Goal: Task Accomplishment & Management: Manage account settings

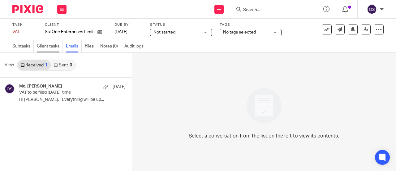
click at [51, 42] on link "Client tasks" at bounding box center [50, 46] width 26 height 12
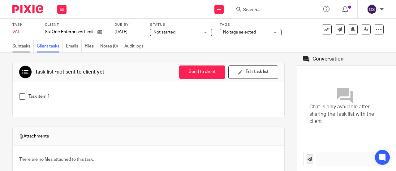
click at [25, 42] on link "Subtasks" at bounding box center [22, 46] width 21 height 12
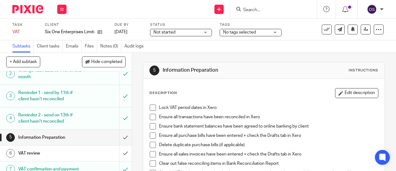
scroll to position [12, 0]
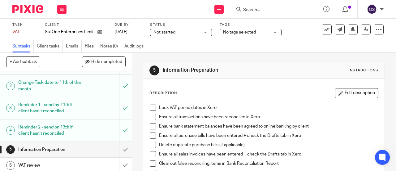
click at [151, 109] on span at bounding box center [153, 107] width 6 height 6
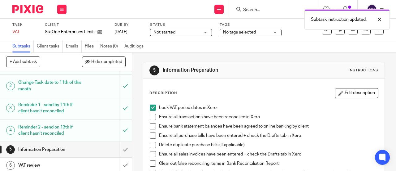
click at [150, 117] on span at bounding box center [153, 117] width 6 height 6
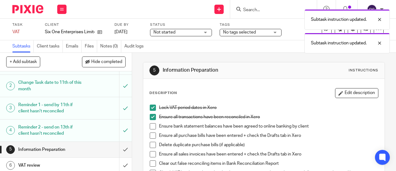
click at [151, 128] on span at bounding box center [153, 126] width 6 height 6
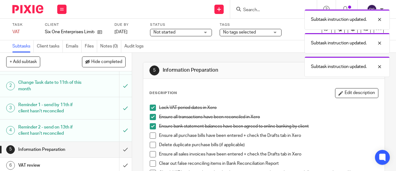
drag, startPoint x: 150, startPoint y: 135, endPoint x: 150, endPoint y: 140, distance: 5.0
click at [150, 135] on span at bounding box center [153, 135] width 6 height 6
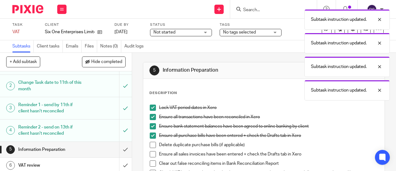
scroll to position [62, 0]
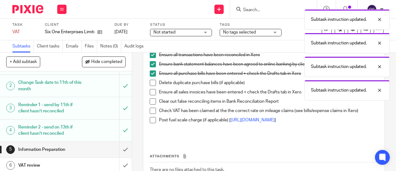
click at [152, 81] on span at bounding box center [153, 83] width 6 height 6
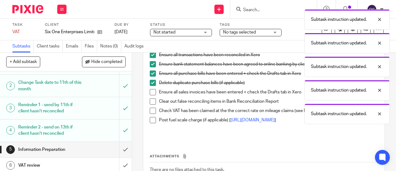
click at [151, 90] on span at bounding box center [153, 92] width 6 height 6
click at [151, 101] on span at bounding box center [153, 101] width 6 height 6
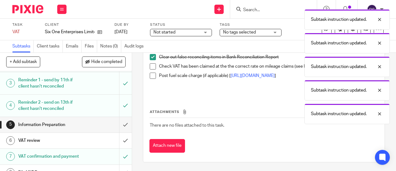
scroll to position [74, 0]
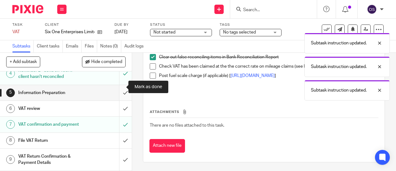
click at [121, 87] on input "submit" at bounding box center [66, 92] width 132 height 15
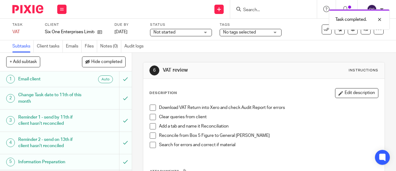
click at [150, 108] on span at bounding box center [153, 107] width 6 height 6
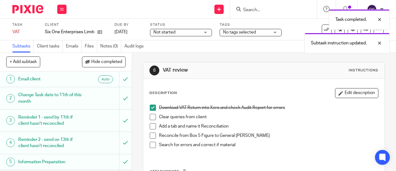
click at [150, 115] on span at bounding box center [153, 117] width 6 height 6
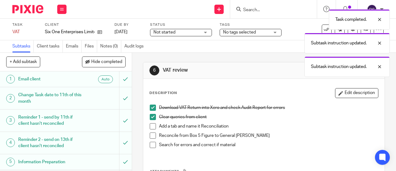
drag, startPoint x: 148, startPoint y: 125, endPoint x: 154, endPoint y: 137, distance: 13.2
click at [150, 125] on span at bounding box center [153, 126] width 6 height 6
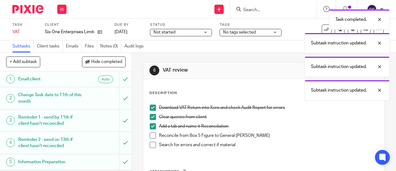
click at [150, 134] on span at bounding box center [153, 135] width 6 height 6
click at [150, 143] on span at bounding box center [153, 145] width 6 height 6
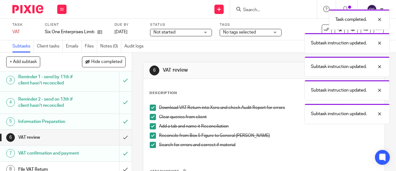
scroll to position [74, 0]
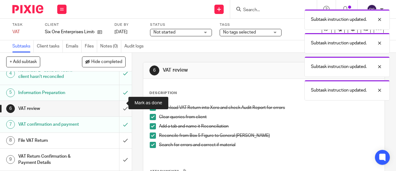
click at [120, 103] on input "submit" at bounding box center [66, 108] width 132 height 15
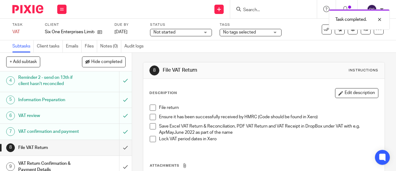
scroll to position [74, 0]
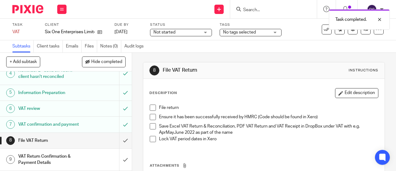
click at [152, 107] on span at bounding box center [153, 107] width 6 height 6
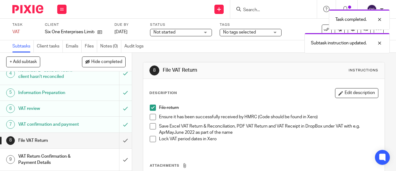
click at [151, 116] on span at bounding box center [153, 117] width 6 height 6
click at [150, 126] on span at bounding box center [153, 126] width 6 height 6
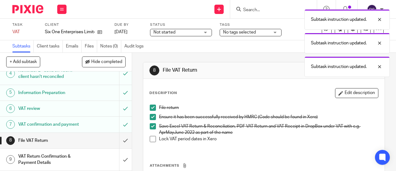
click at [153, 138] on span at bounding box center [153, 139] width 6 height 6
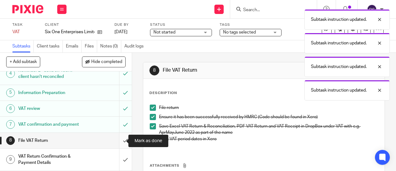
click at [121, 141] on input "submit" at bounding box center [66, 140] width 132 height 15
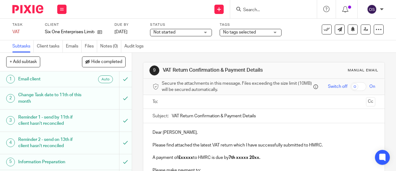
click at [199, 101] on input "text" at bounding box center [264, 101] width 200 height 7
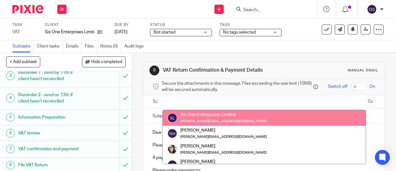
scroll to position [74, 0]
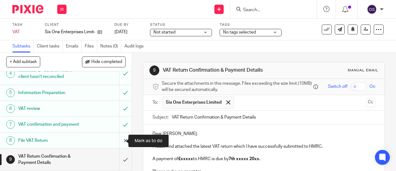
click at [117, 140] on input "submit" at bounding box center [66, 140] width 132 height 15
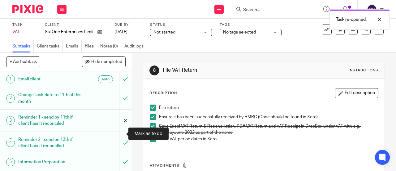
scroll to position [74, 0]
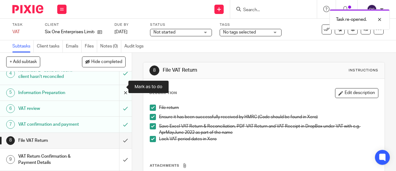
click at [121, 87] on input "submit" at bounding box center [66, 92] width 132 height 15
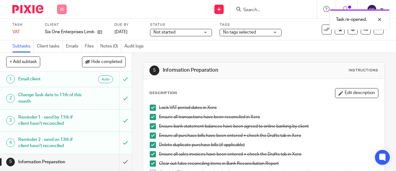
click at [65, 7] on button at bounding box center [61, 9] width 9 height 9
click at [59, 30] on link "Work" at bounding box center [59, 29] width 11 height 4
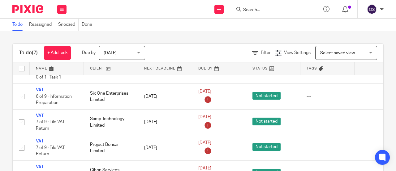
scroll to position [109, 0]
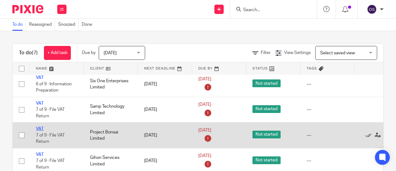
click at [42, 126] on link "VAT" at bounding box center [40, 128] width 8 height 4
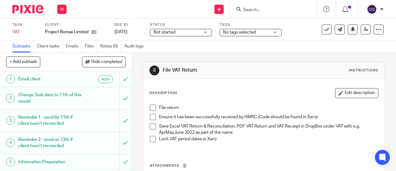
click at [151, 106] on span at bounding box center [153, 107] width 6 height 6
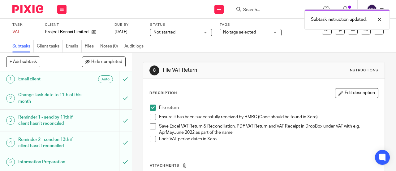
click at [150, 116] on span at bounding box center [153, 117] width 6 height 6
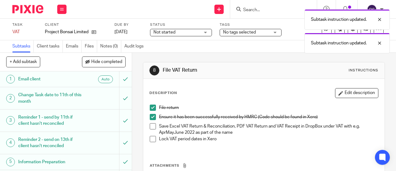
drag, startPoint x: 149, startPoint y: 127, endPoint x: 147, endPoint y: 133, distance: 6.1
click at [150, 127] on span at bounding box center [153, 126] width 6 height 6
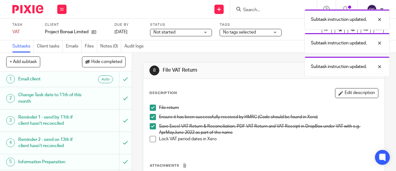
click at [150, 141] on span at bounding box center [153, 139] width 6 height 6
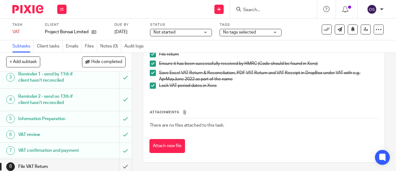
scroll to position [74, 0]
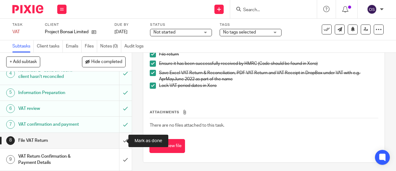
click at [123, 134] on input "submit" at bounding box center [66, 140] width 132 height 15
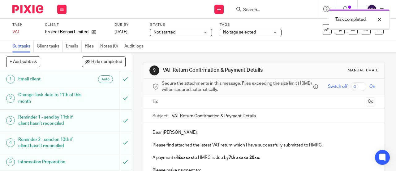
click at [163, 103] on ul at bounding box center [265, 102] width 204 height 10
click at [164, 103] on input "text" at bounding box center [264, 101] width 200 height 7
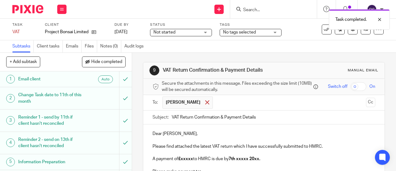
click at [205, 104] on span at bounding box center [207, 102] width 4 height 4
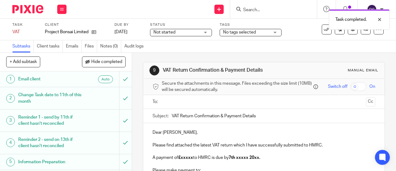
click at [183, 103] on input "text" at bounding box center [264, 101] width 200 height 7
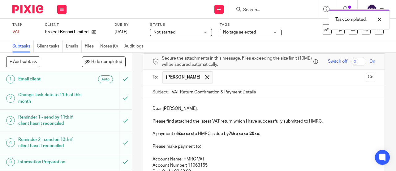
scroll to position [31, 0]
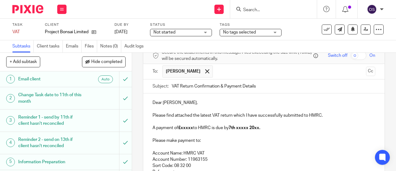
click at [192, 130] on p "A payment of £xxxxx to HMRC is due by 7th xxxxx 20xx." at bounding box center [264, 128] width 223 height 6
click at [255, 130] on strong "7th xxxxx 20xx." at bounding box center [249, 127] width 32 height 4
click at [259, 130] on strong "7th October 20xx." at bounding box center [246, 127] width 26 height 4
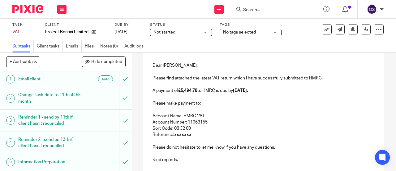
scroll to position [93, 0]
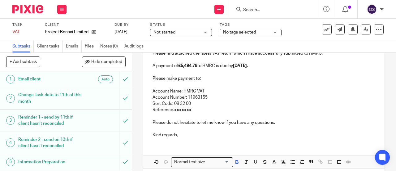
click at [204, 112] on p "Reference: xxxxxxx" at bounding box center [264, 110] width 223 height 6
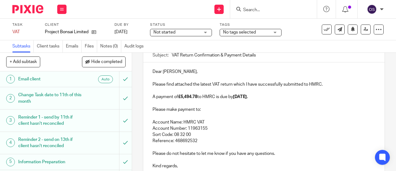
scroll to position [121, 0]
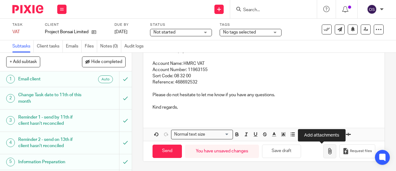
click at [325, 154] on button "button" at bounding box center [330, 151] width 13 height 14
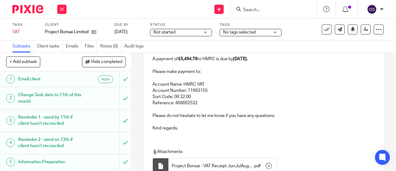
scroll to position [155, 0]
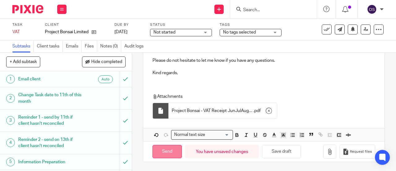
click at [162, 154] on input "Send" at bounding box center [167, 151] width 29 height 13
type input "Sent"
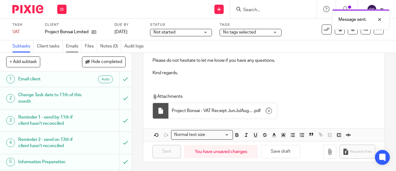
click at [77, 43] on link "Emails" at bounding box center [74, 46] width 16 height 12
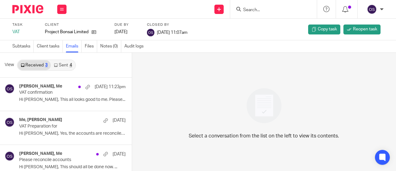
click at [66, 68] on link "Sent 4" at bounding box center [63, 65] width 24 height 10
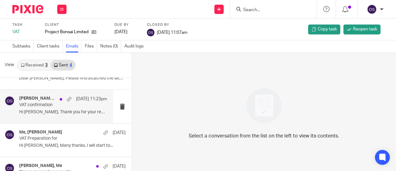
scroll to position [40, 0]
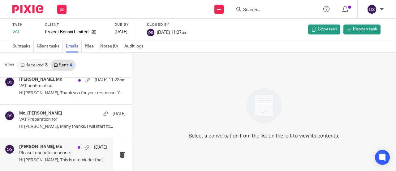
click at [67, 155] on div "James Ryall, Me 12 Sep Please reconcile accounts Hi James, This is a reminder t…" at bounding box center [63, 154] width 88 height 21
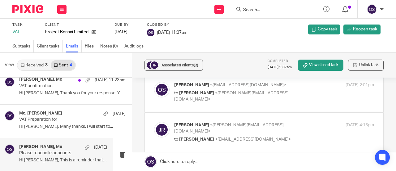
scroll to position [0, 0]
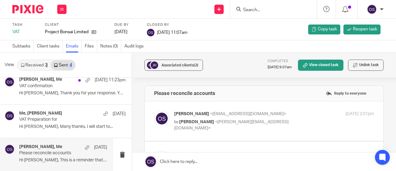
click at [245, 116] on p "Oksana Sova <oksana@munroandpartners.com>" at bounding box center [240, 114] width 133 height 7
click at [226, 119] on p "to James Ryall <james@project-bonsai.com>" at bounding box center [240, 125] width 133 height 13
checkbox input "true"
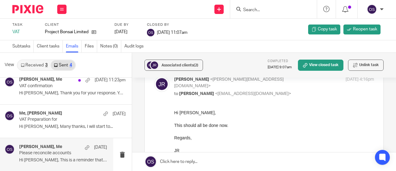
scroll to position [296, 0]
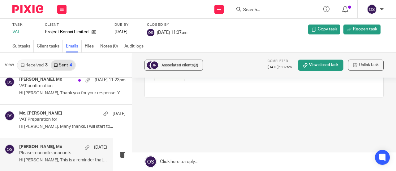
click at [259, 9] on input "Search" at bounding box center [271, 10] width 56 height 6
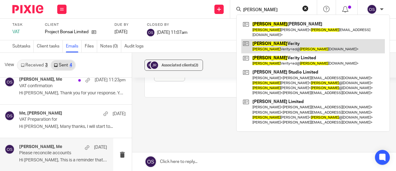
type input "edward"
click at [278, 39] on link at bounding box center [314, 46] width 144 height 14
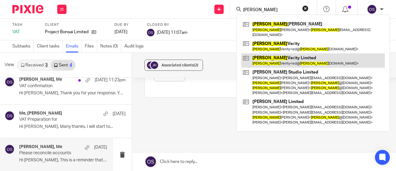
click at [282, 54] on link at bounding box center [314, 60] width 144 height 14
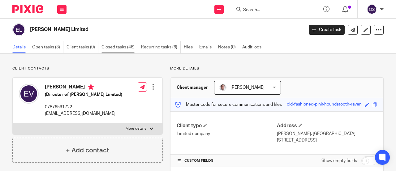
click at [116, 47] on link "Closed tasks (46)" at bounding box center [120, 47] width 37 height 12
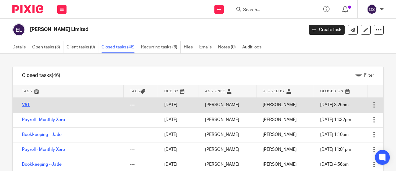
click at [28, 103] on link "VAT" at bounding box center [26, 105] width 8 height 4
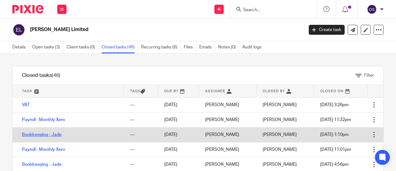
click at [55, 134] on link "Bookkeeping - Jade" at bounding box center [42, 134] width 40 height 4
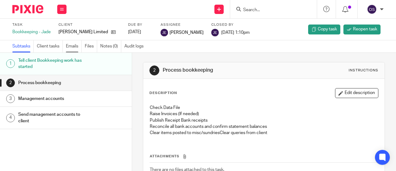
click at [72, 46] on link "Emails" at bounding box center [74, 46] width 16 height 12
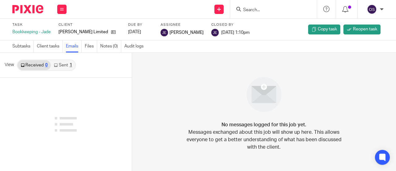
click at [65, 68] on link "Sent 1" at bounding box center [63, 65] width 24 height 10
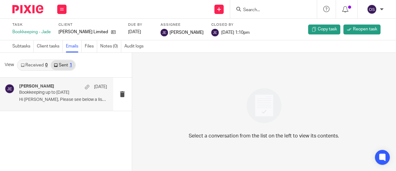
click at [64, 91] on p "Bookkeeping up to [DATE]" at bounding box center [54, 92] width 70 height 5
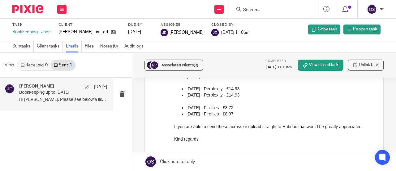
scroll to position [248, 0]
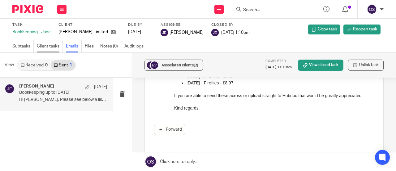
click at [47, 46] on link "Client tasks" at bounding box center [50, 46] width 26 height 12
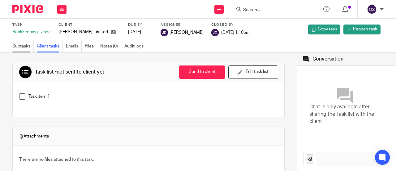
click at [21, 46] on link "Subtasks" at bounding box center [22, 46] width 21 height 12
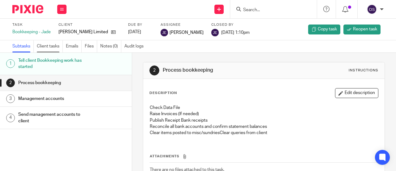
click at [45, 46] on link "Client tasks" at bounding box center [50, 46] width 26 height 12
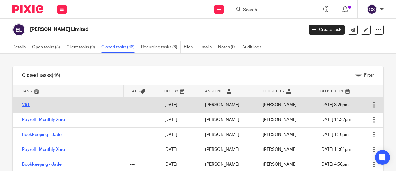
click at [25, 104] on link "VAT" at bounding box center [26, 105] width 8 height 4
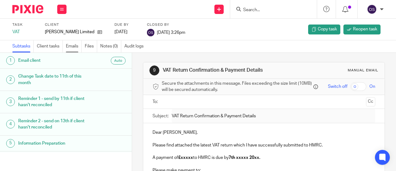
click at [73, 46] on link "Emails" at bounding box center [74, 46] width 16 height 12
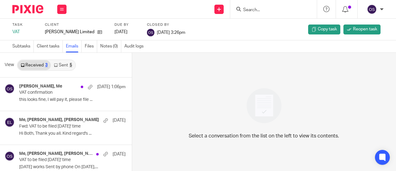
click at [64, 66] on link "Sent 5" at bounding box center [63, 65] width 24 height 10
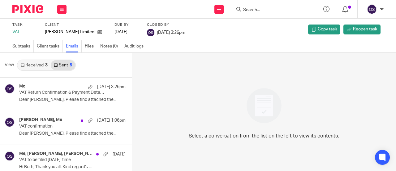
click at [34, 62] on link "Received 3" at bounding box center [34, 65] width 33 height 10
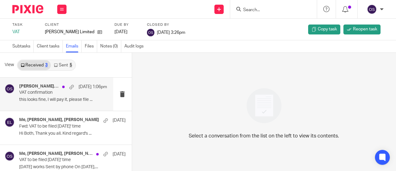
click at [43, 93] on p "VAT confirmation" at bounding box center [54, 92] width 70 height 5
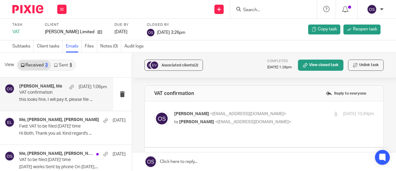
click at [63, 4] on div "Work Email Clients Team Reports Settings" at bounding box center [62, 9] width 22 height 18
click at [62, 28] on link "Work" at bounding box center [59, 29] width 11 height 4
